Goal: Task Accomplishment & Management: Use online tool/utility

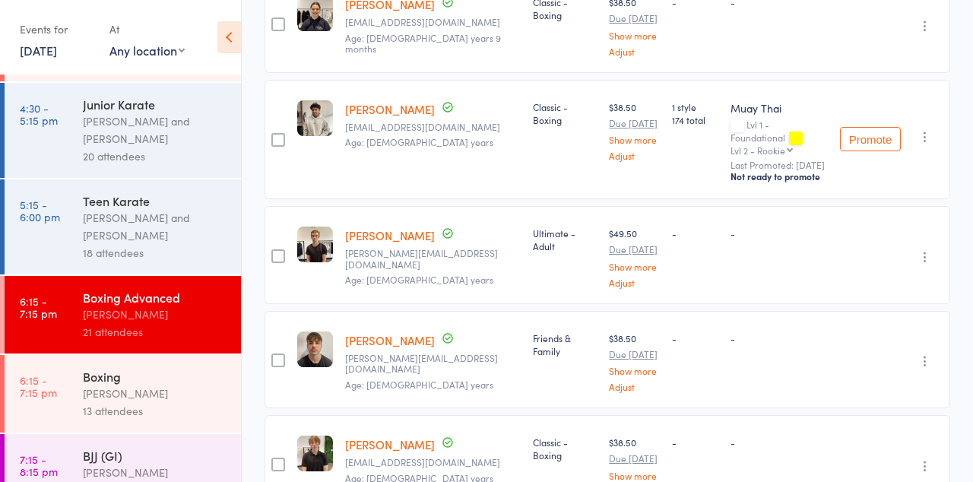
scroll to position [125, 0]
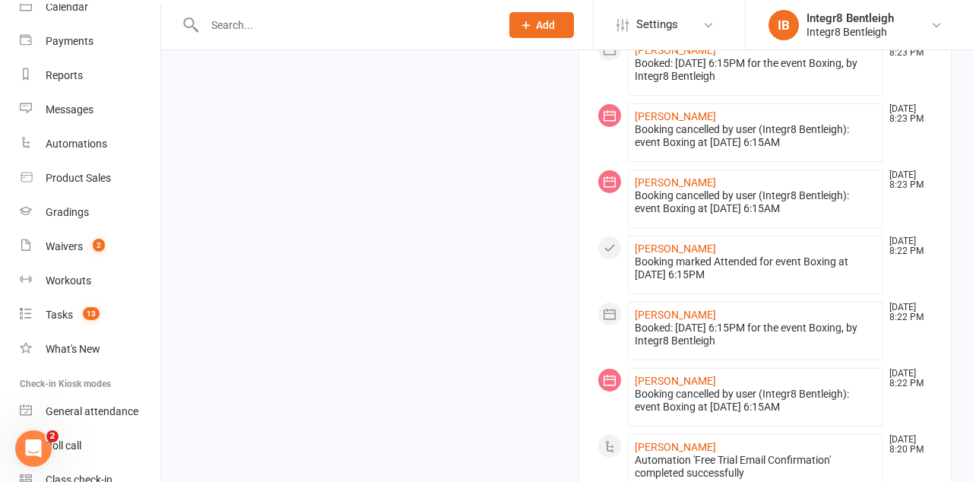
scroll to position [143, 0]
click at [53, 451] on link "Roll call" at bounding box center [90, 446] width 141 height 34
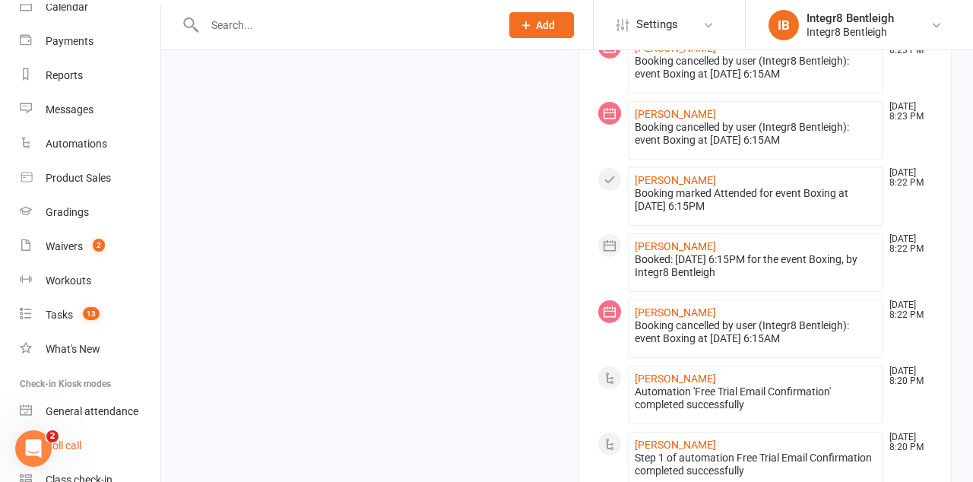
scroll to position [713, 0]
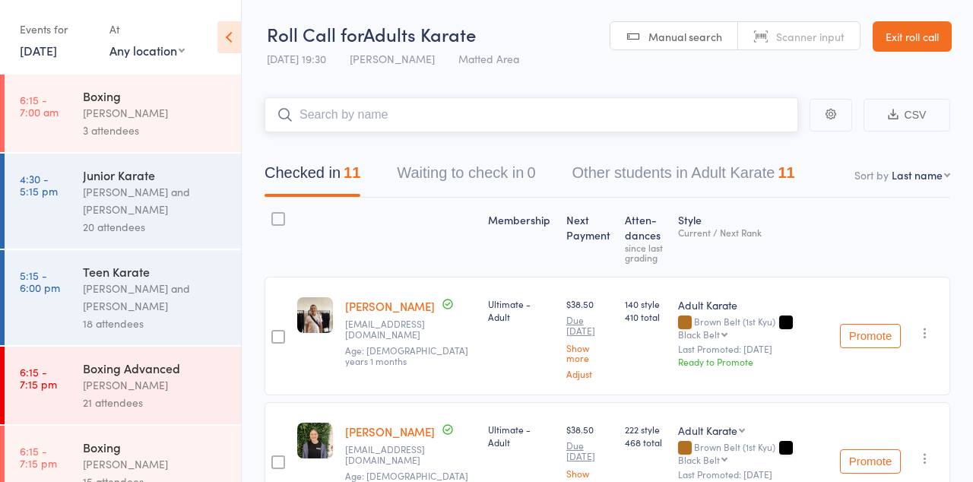
click at [418, 117] on input "search" at bounding box center [530, 114] width 533 height 35
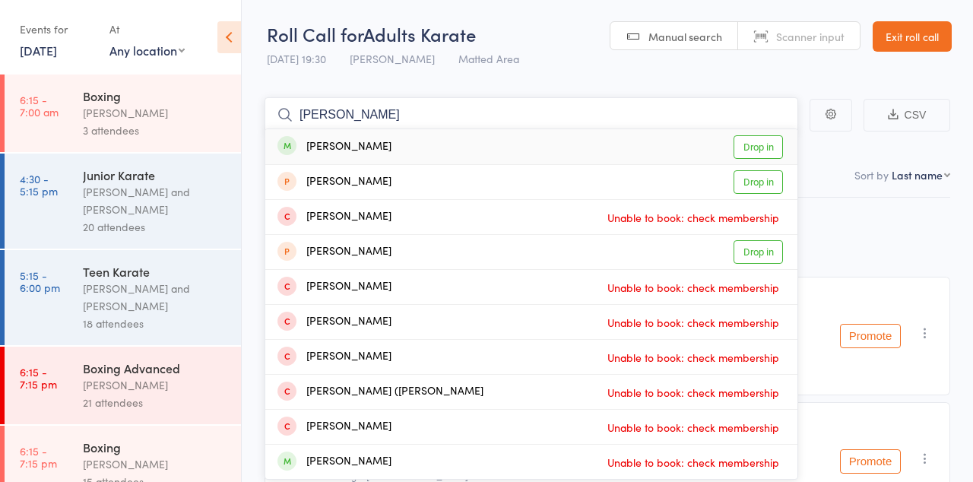
type input "[PERSON_NAME]"
click at [763, 149] on link "Drop in" at bounding box center [757, 147] width 49 height 24
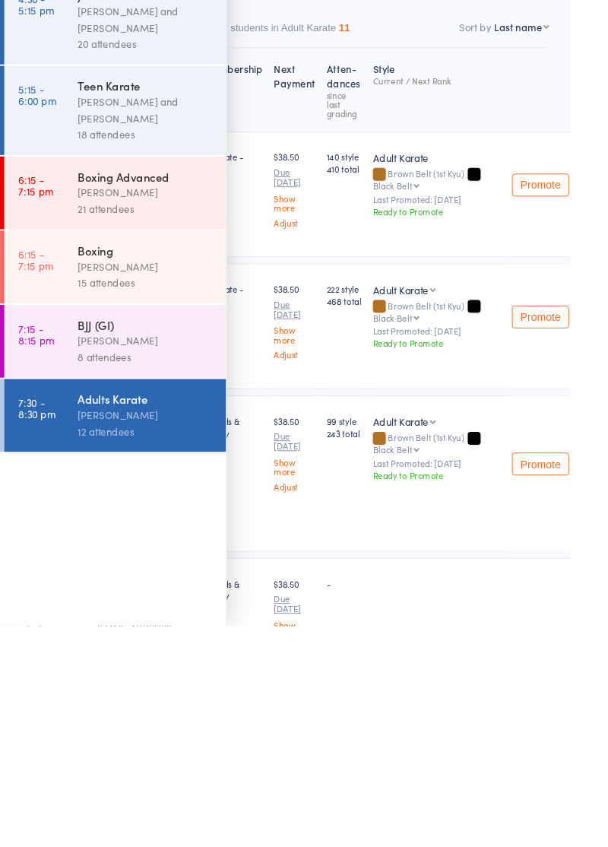
click at [44, 481] on time "7:15 - 8:15 pm" at bounding box center [39, 536] width 38 height 24
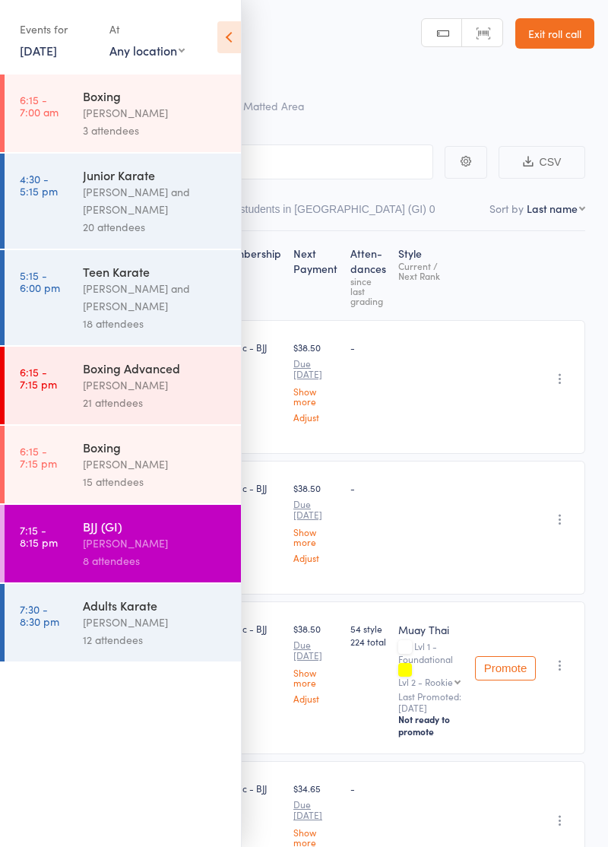
click at [235, 47] on icon at bounding box center [229, 37] width 24 height 32
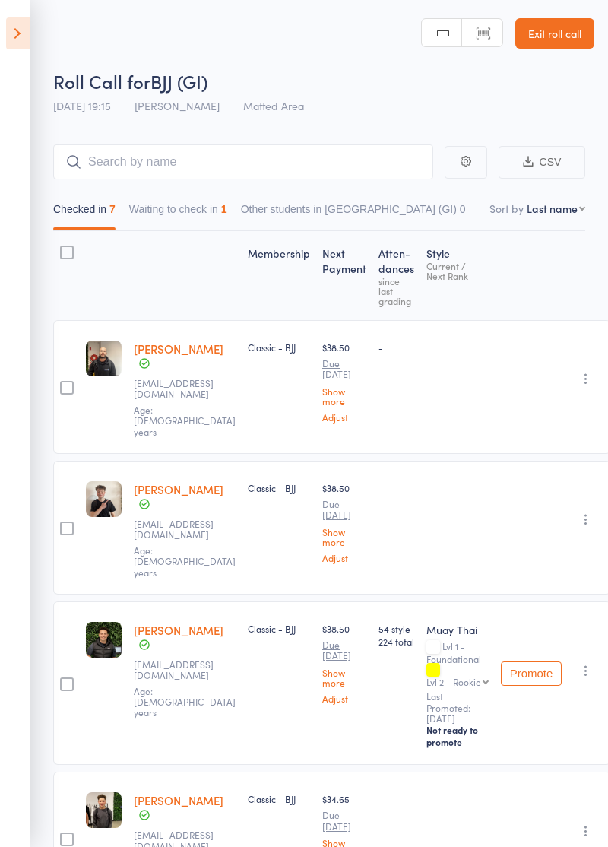
click at [16, 29] on icon at bounding box center [18, 33] width 24 height 32
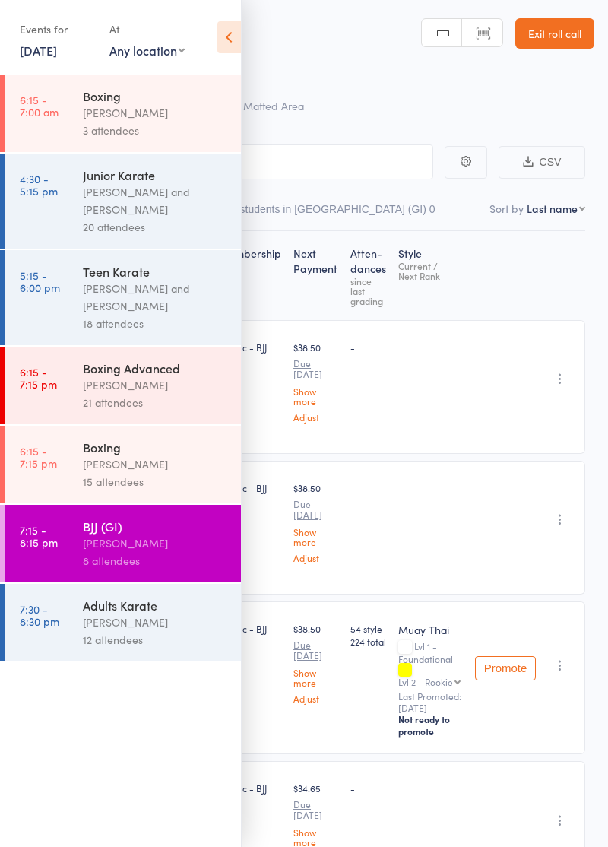
click at [80, 481] on link "7:15 - 8:15 pm BJJ (GI) [PERSON_NAME] 8 attendees" at bounding box center [123, 544] width 236 height 78
click at [231, 40] on icon at bounding box center [229, 37] width 24 height 32
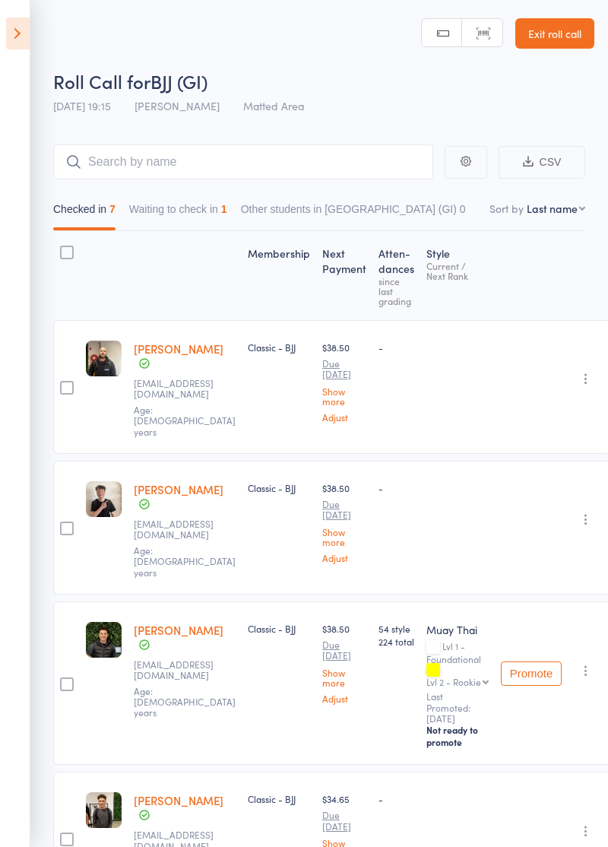
click at [198, 211] on button "Waiting to check in 1" at bounding box center [178, 212] width 98 height 35
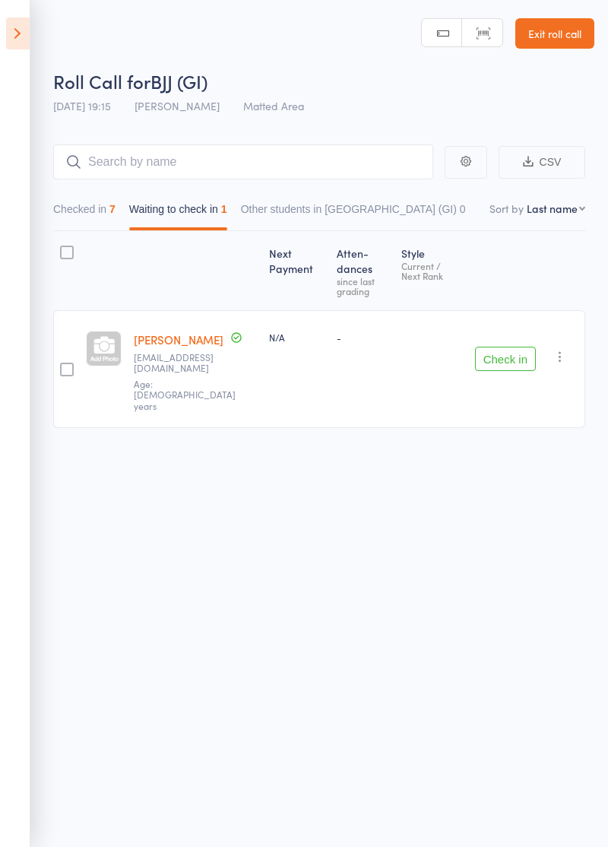
click at [20, 35] on icon at bounding box center [18, 33] width 24 height 32
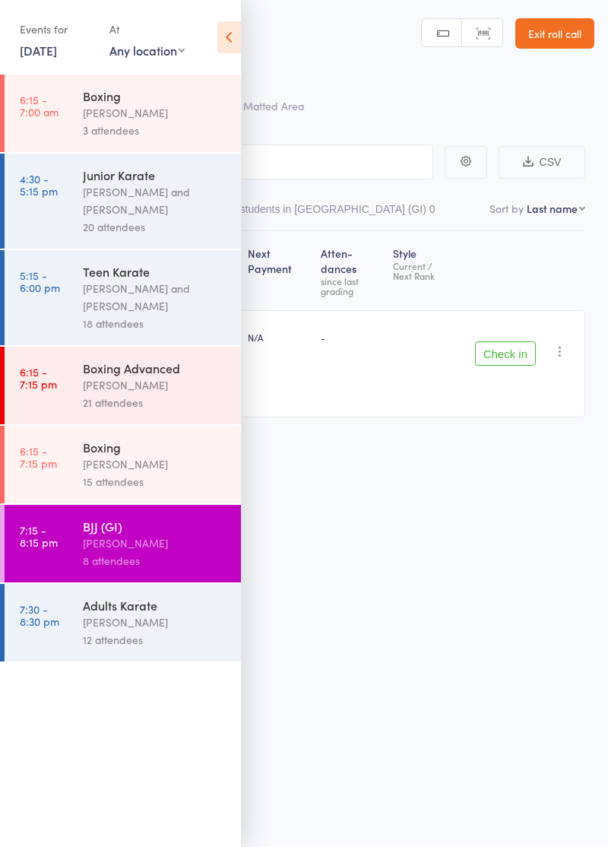
click at [79, 471] on link "6:15 - 7:15 pm Boxing [PERSON_NAME] 15 attendees" at bounding box center [123, 465] width 236 height 78
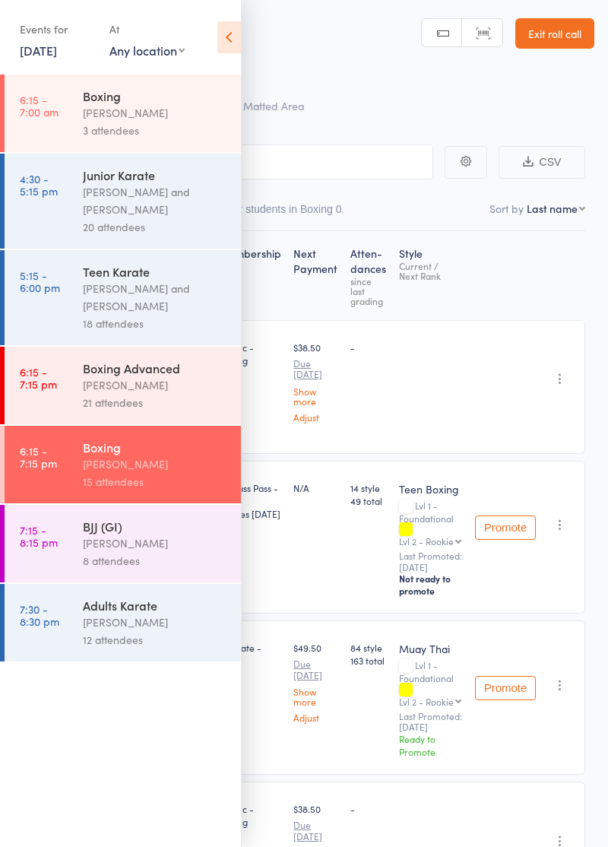
click at [223, 30] on icon at bounding box center [229, 37] width 24 height 32
